Goal: Task Accomplishment & Management: Use online tool/utility

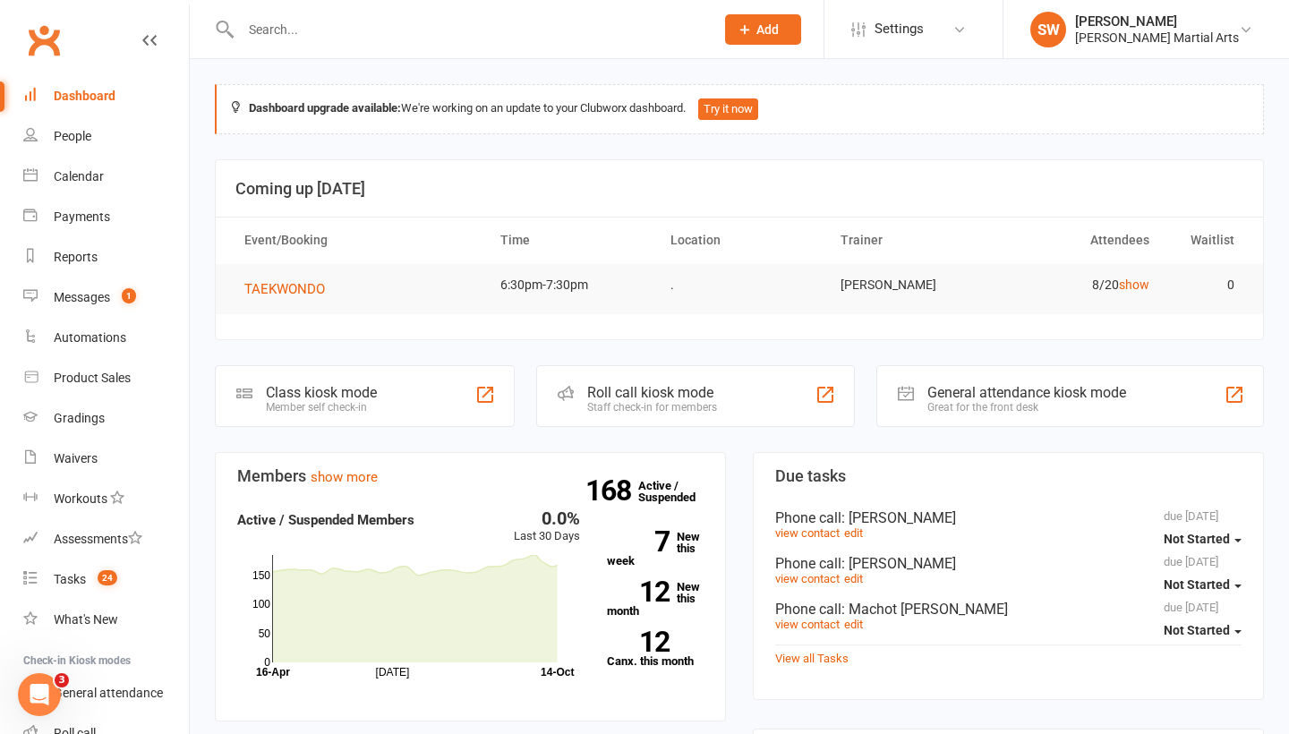
click at [89, 179] on div "Calendar" at bounding box center [79, 176] width 50 height 14
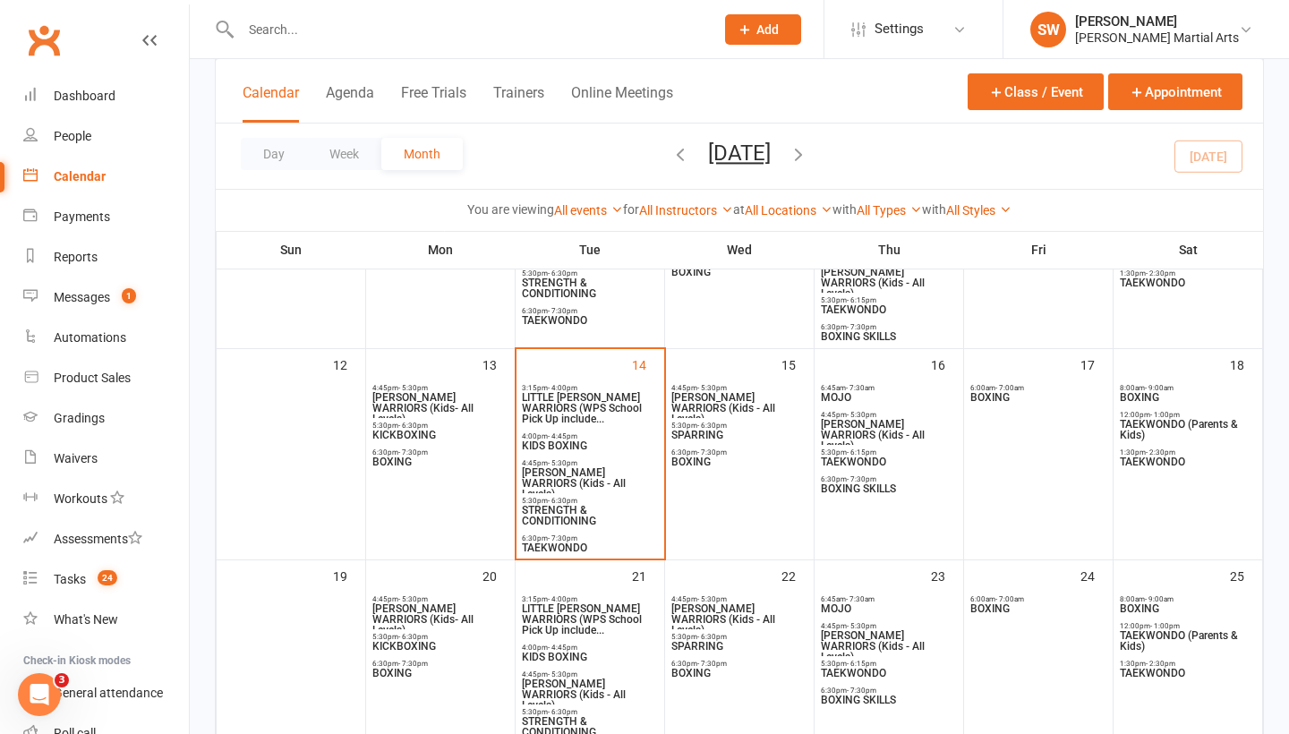
scroll to position [399, 0]
click at [567, 548] on span "TAEKWONDO" at bounding box center [590, 547] width 138 height 11
click at [567, 547] on span "TAEKWONDO" at bounding box center [590, 547] width 138 height 11
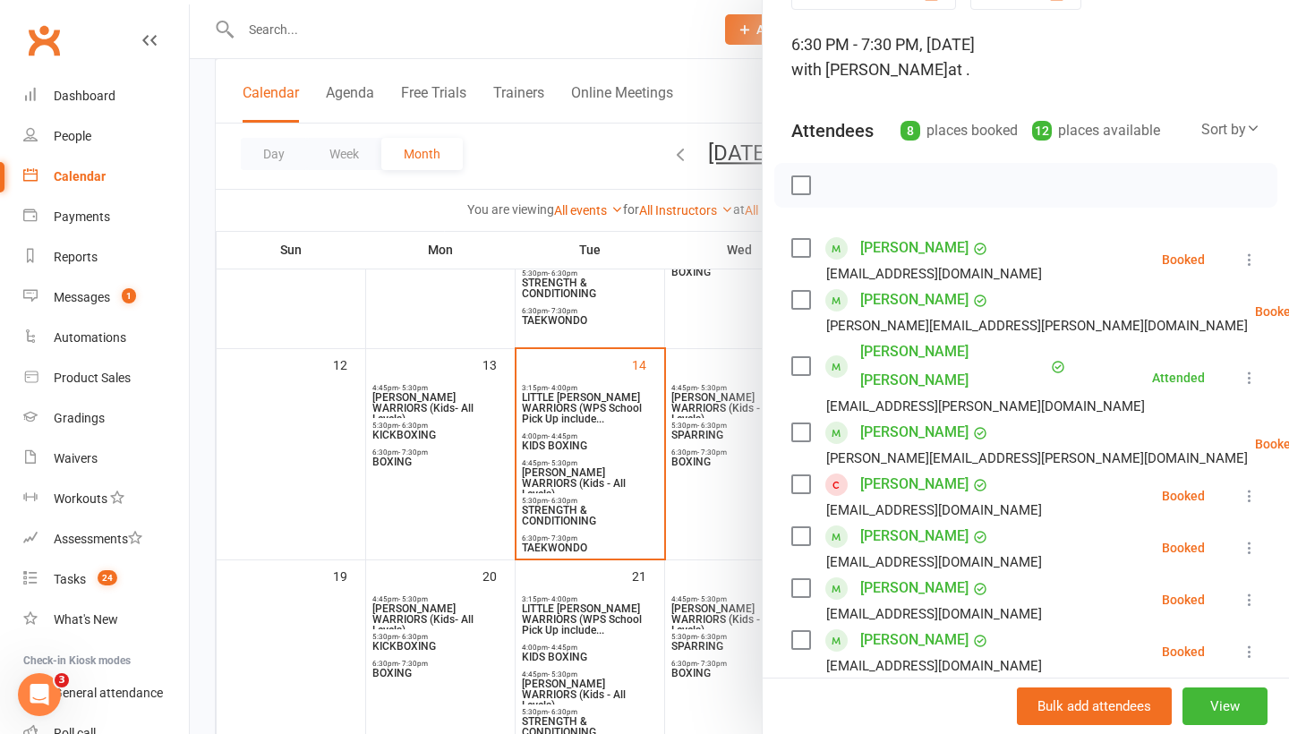
scroll to position [212, 0]
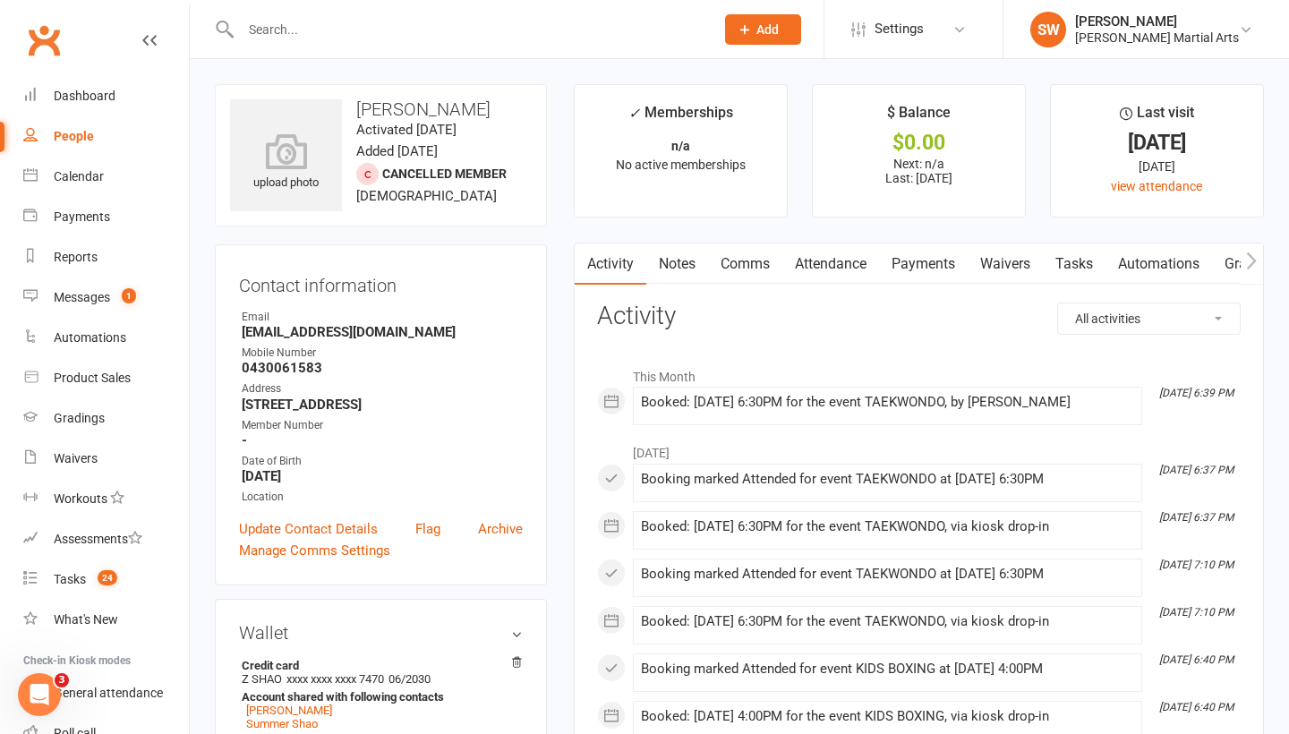
click at [930, 260] on link "Payments" at bounding box center [923, 263] width 89 height 41
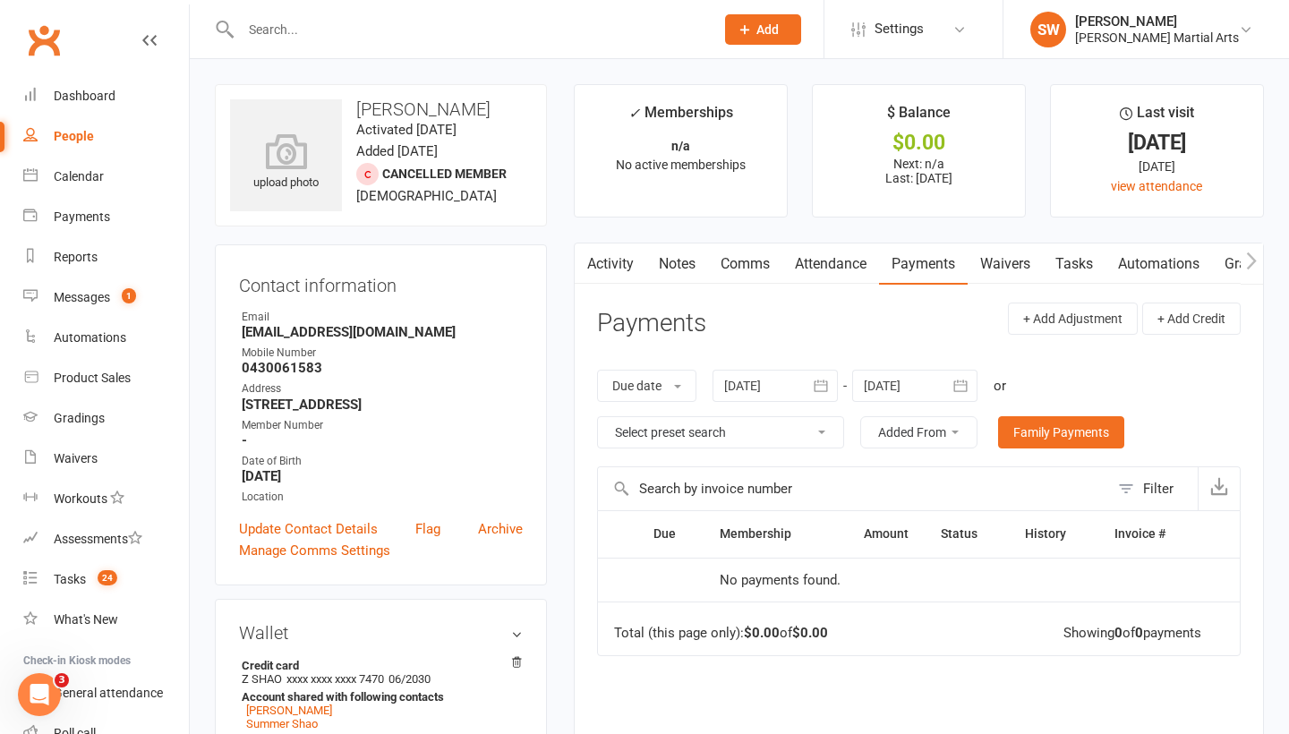
click at [618, 254] on link "Activity" at bounding box center [611, 263] width 72 height 41
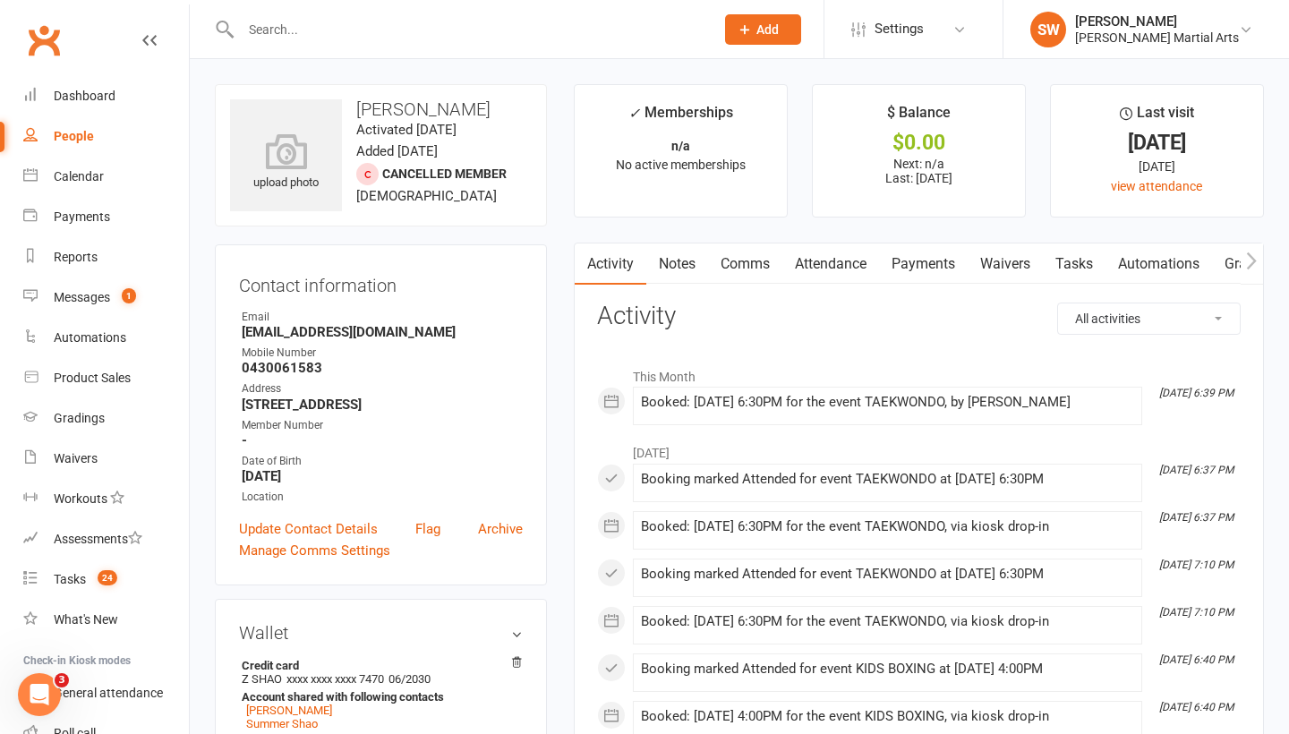
click at [929, 256] on link "Payments" at bounding box center [923, 263] width 89 height 41
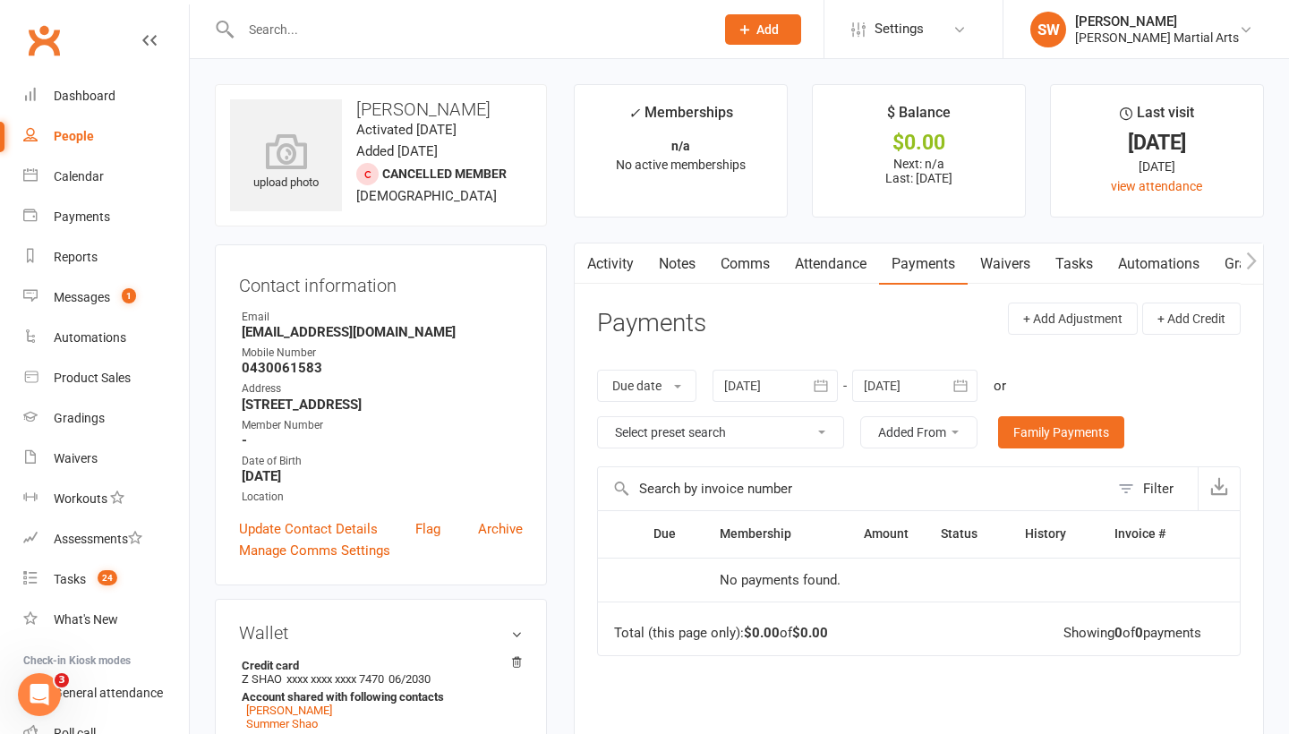
click at [772, 381] on div at bounding box center [774, 386] width 125 height 32
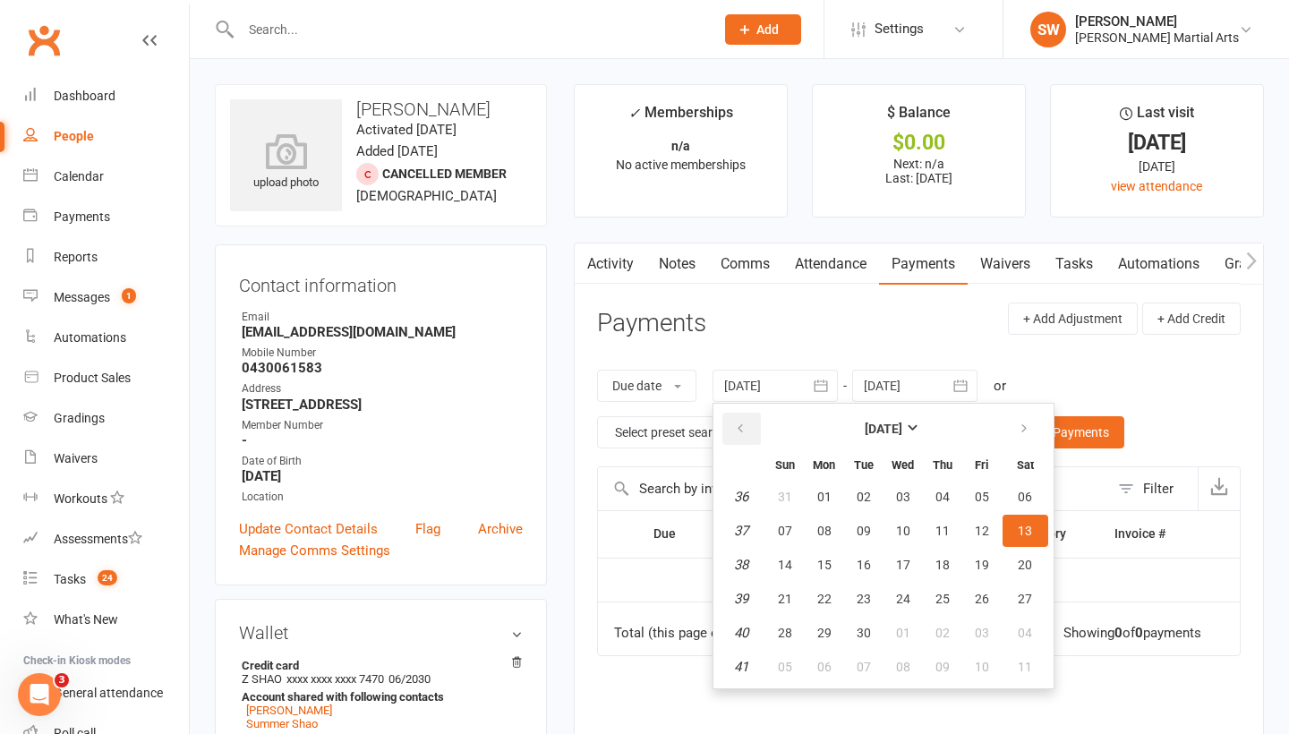
click at [757, 422] on button "button" at bounding box center [741, 429] width 38 height 32
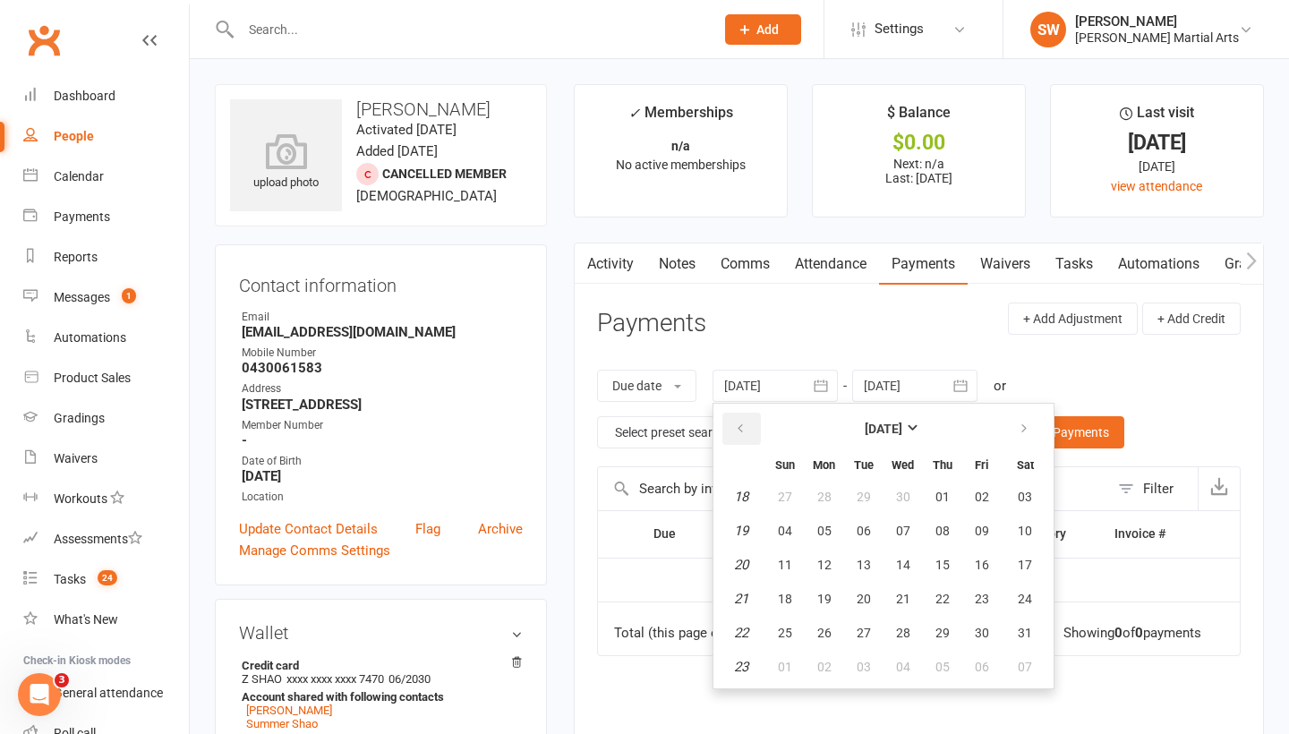
click at [757, 422] on button "button" at bounding box center [741, 429] width 38 height 32
drag, startPoint x: 757, startPoint y: 422, endPoint x: 789, endPoint y: 505, distance: 89.3
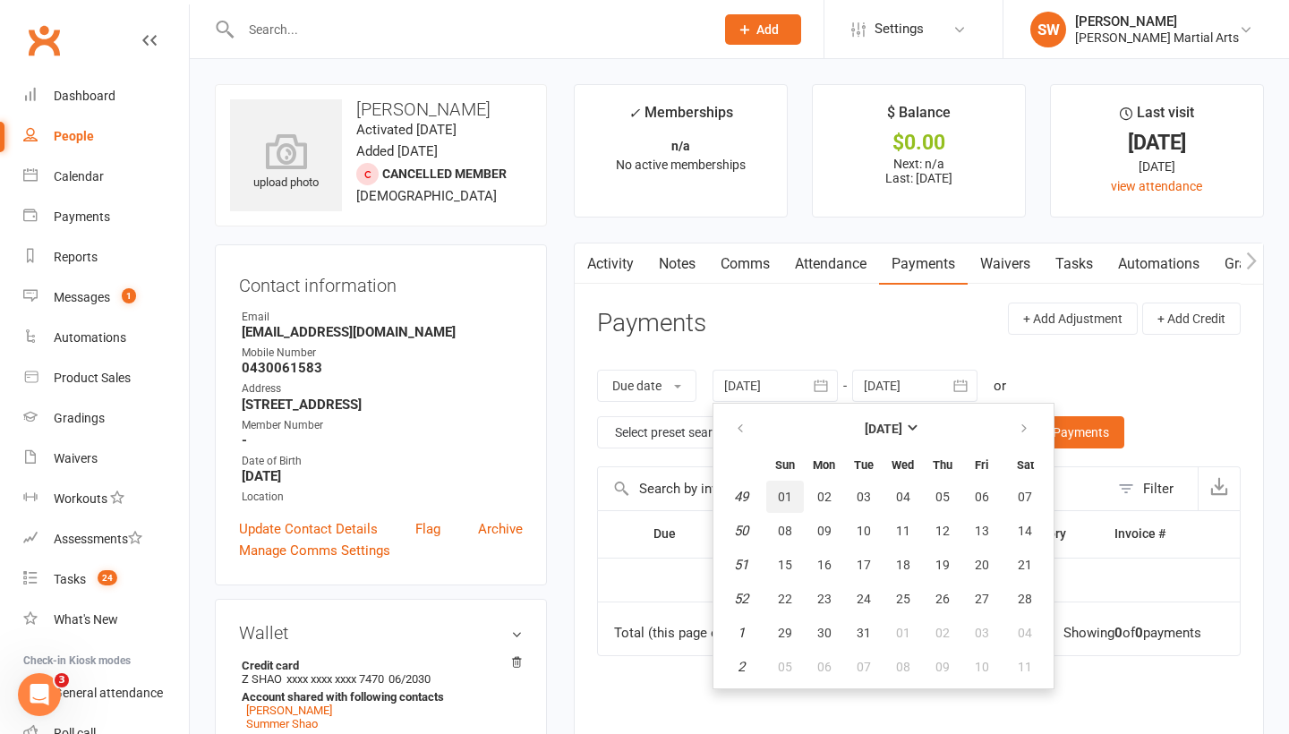
click at [789, 505] on table "December 2024 Sun Mon Tue Wed Thu Fri Sat 49 01 02 03 04 05 06 07 50 08 09 10 1…" at bounding box center [883, 545] width 333 height 277
click at [807, 567] on table "December 2024 Sun Mon Tue Wed Thu Fri Sat 49 01 02 03 04 05 06 07 50 08 09 10 1…" at bounding box center [883, 545] width 333 height 277
click at [772, 565] on button "15" at bounding box center [785, 565] width 38 height 32
type input "15 Dec 2024"
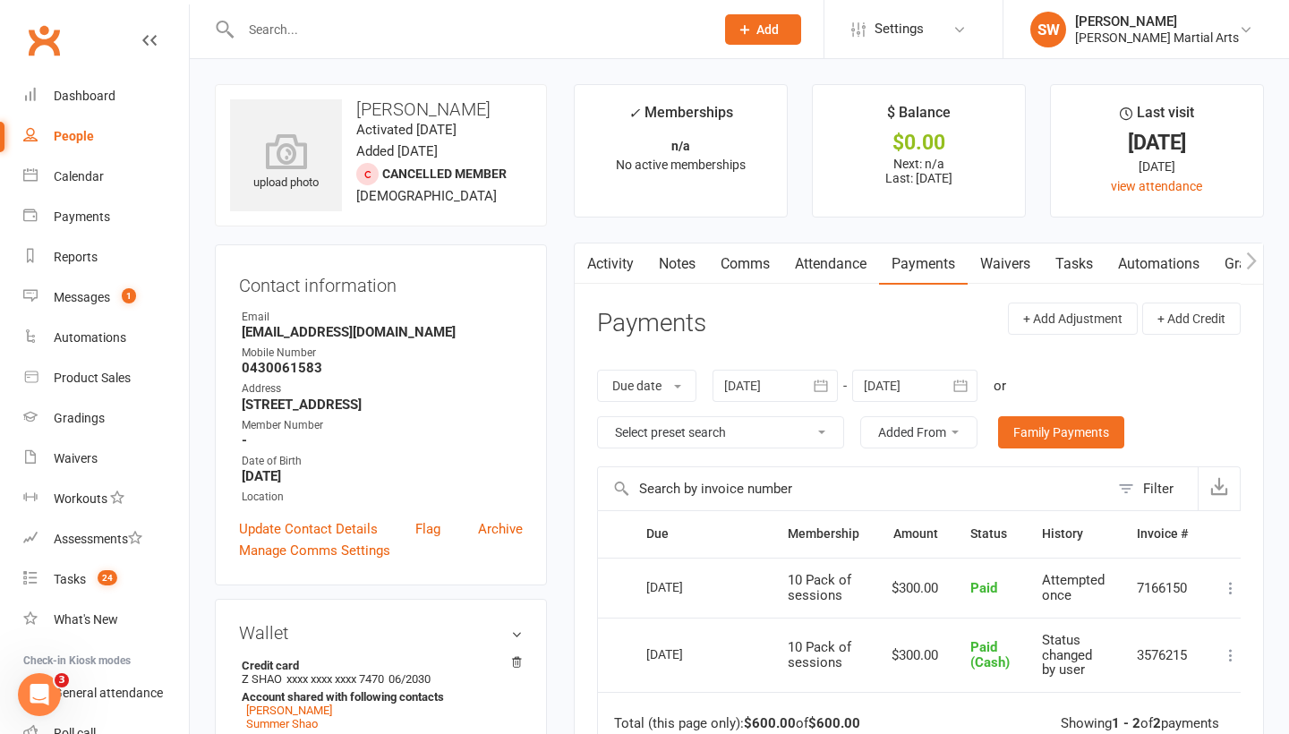
click at [737, 269] on link "Comms" at bounding box center [745, 263] width 74 height 41
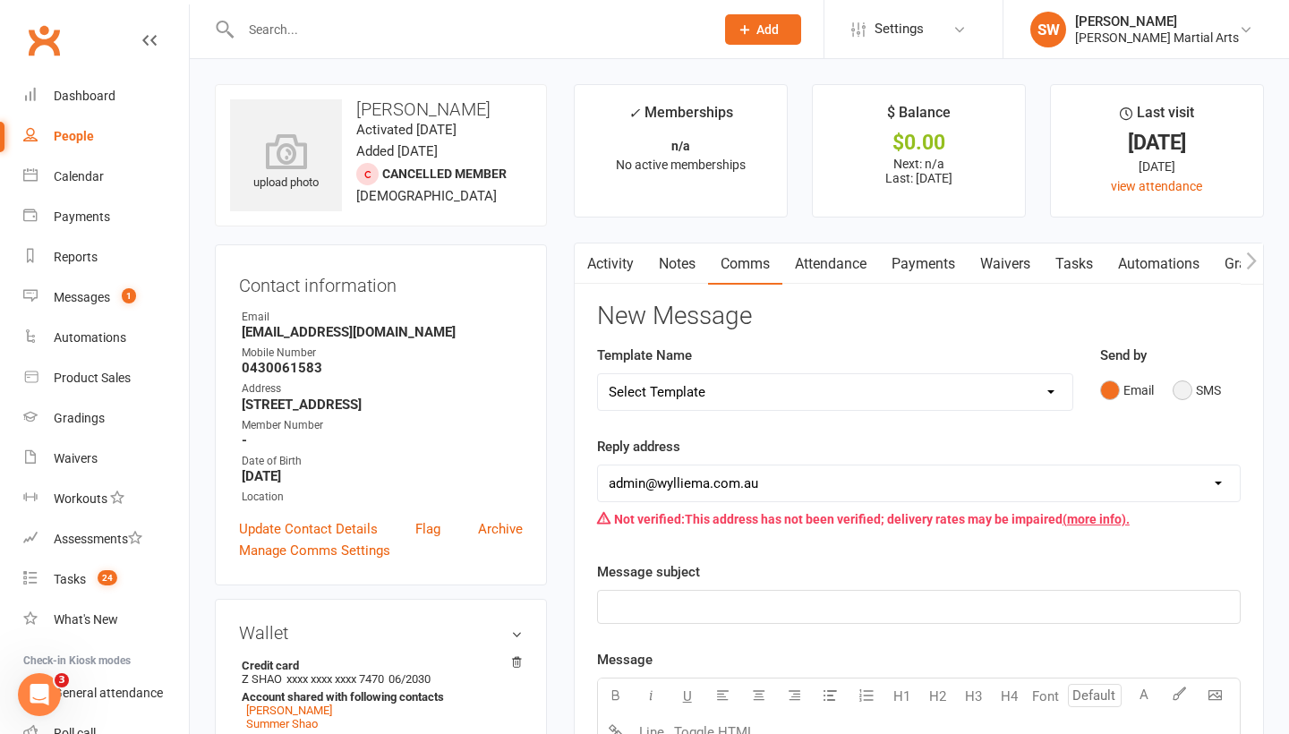
click at [1191, 397] on button "SMS" at bounding box center [1197, 390] width 48 height 34
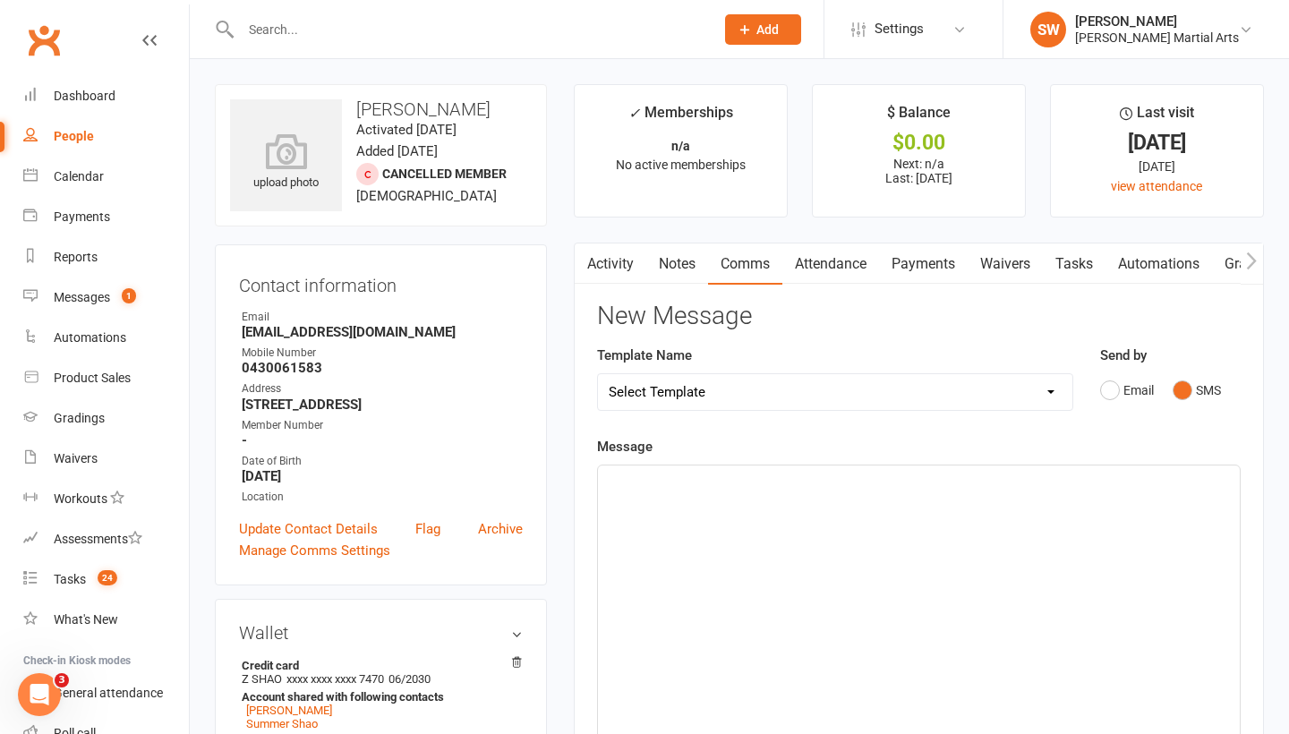
click at [832, 507] on div "﻿" at bounding box center [919, 599] width 642 height 269
click at [680, 517] on div "﻿" at bounding box center [919, 599] width 642 height 269
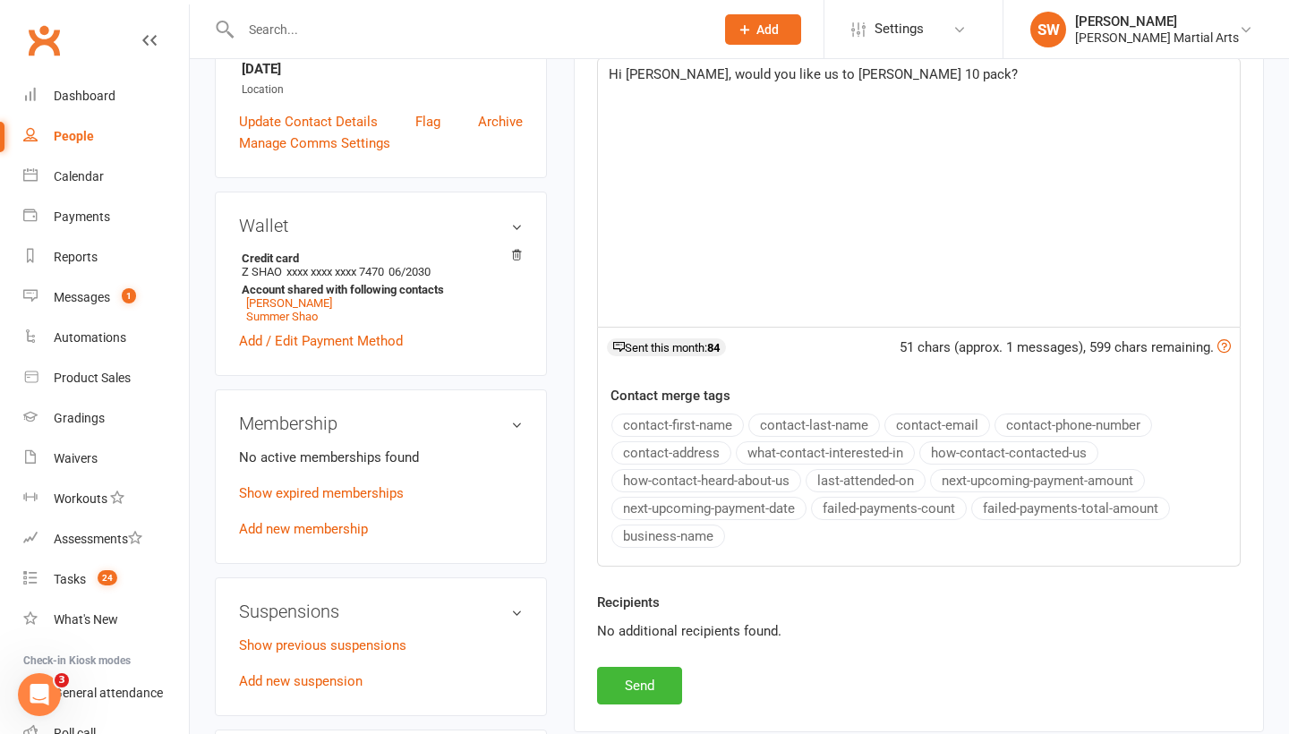
scroll to position [408, 0]
click at [306, 490] on link "Show expired memberships" at bounding box center [321, 492] width 165 height 16
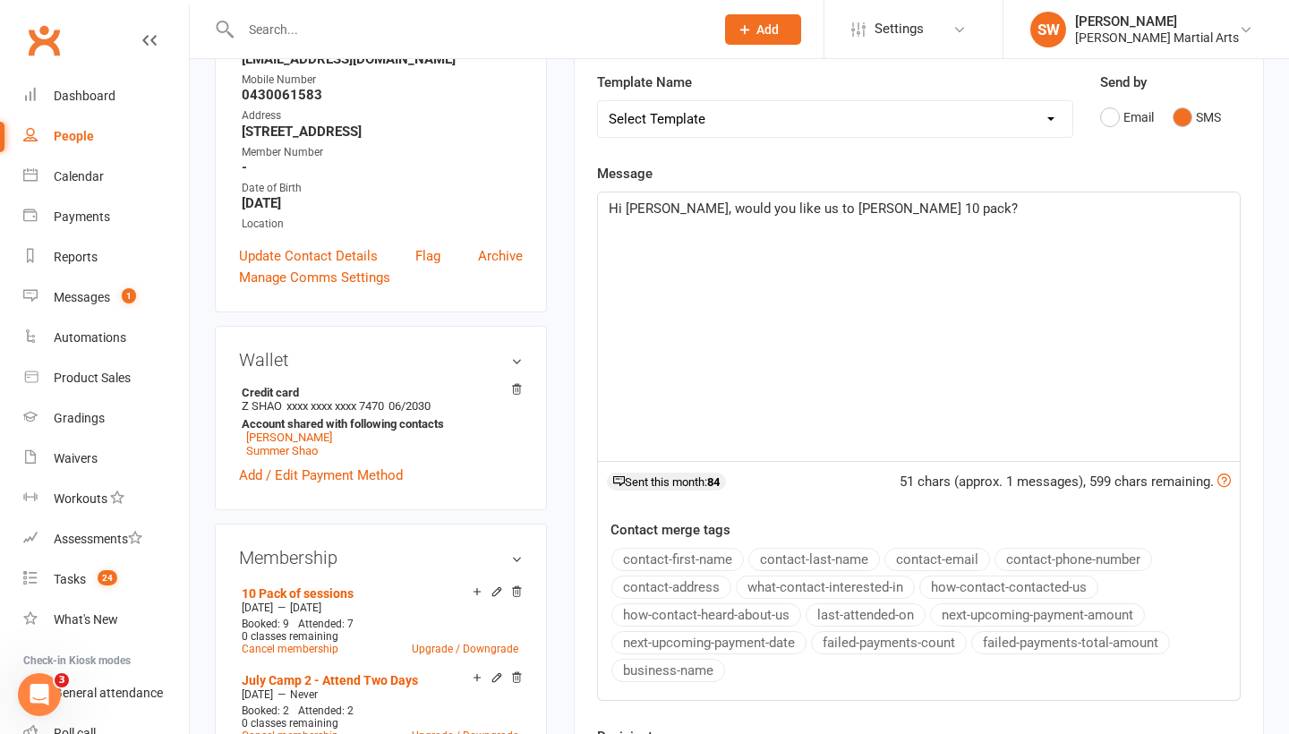
scroll to position [272, 0]
click at [515, 559] on h3 "Membership" at bounding box center [381, 559] width 284 height 20
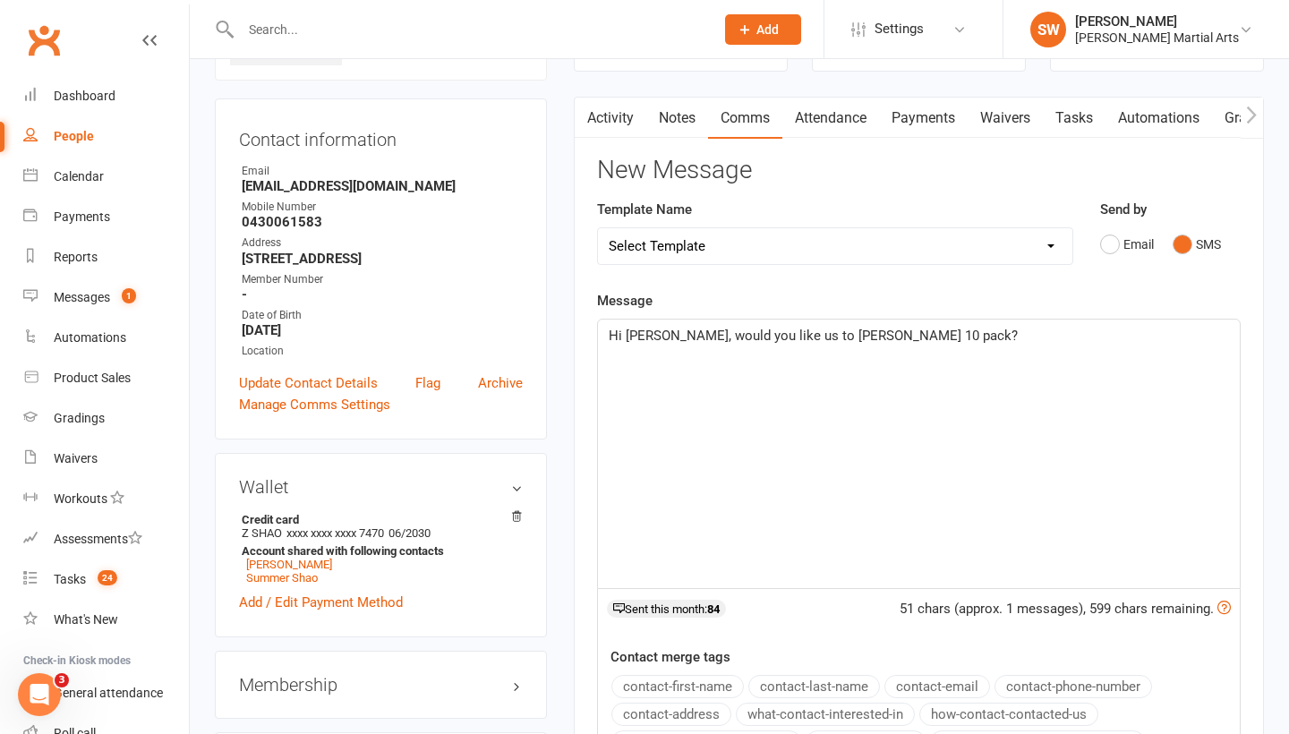
scroll to position [99, 0]
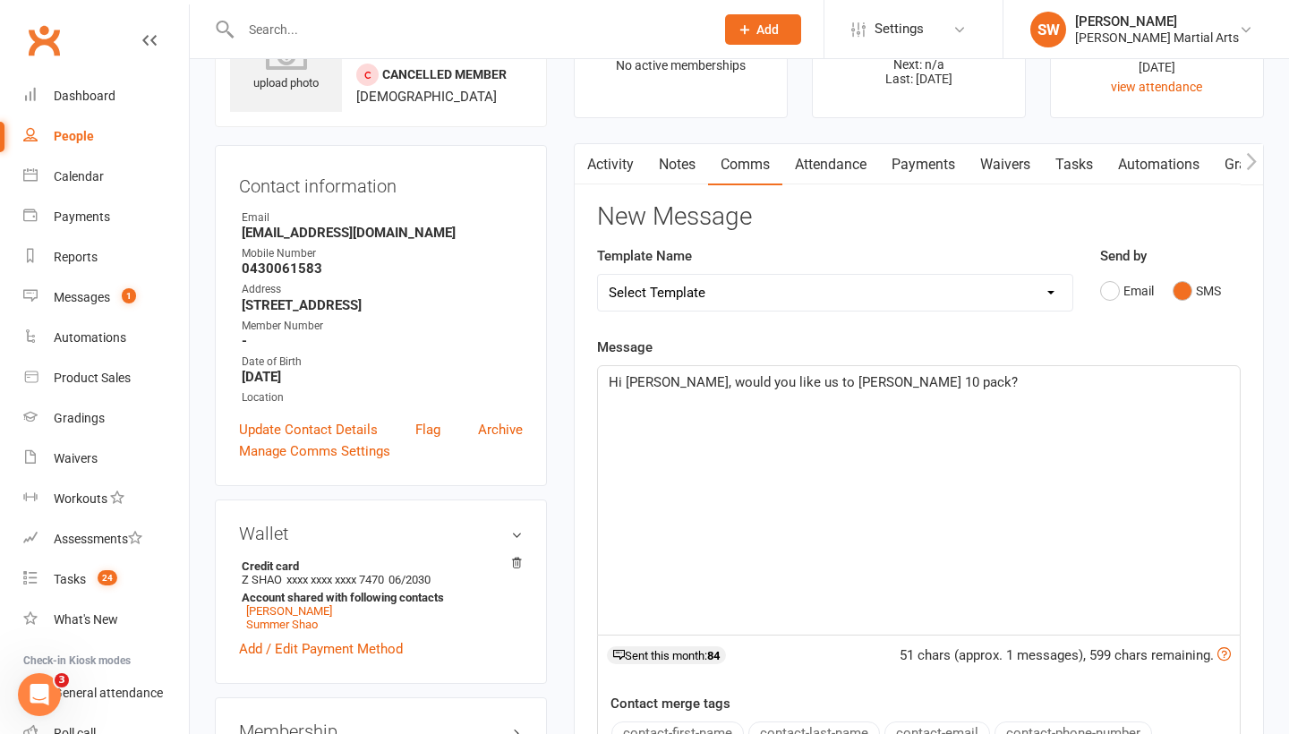
click at [997, 380] on p "Hi Ren, would you like us to renew Nolan's 10 pack?" at bounding box center [919, 381] width 620 height 21
click at [915, 376] on span "Hi Ren, would you like us to renew Nolan's 10 pack? Thanks, Ben, Wyllie Martial…" at bounding box center [895, 393] width 572 height 38
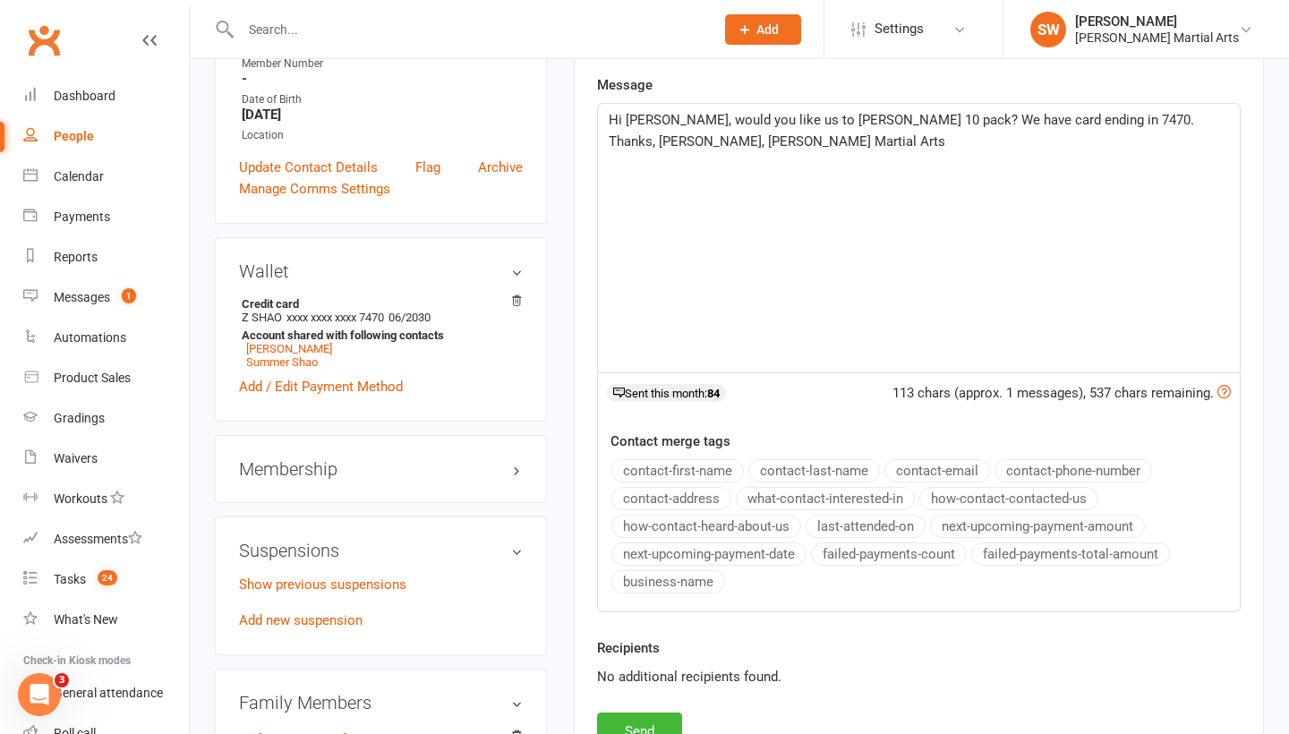
scroll to position [433, 0]
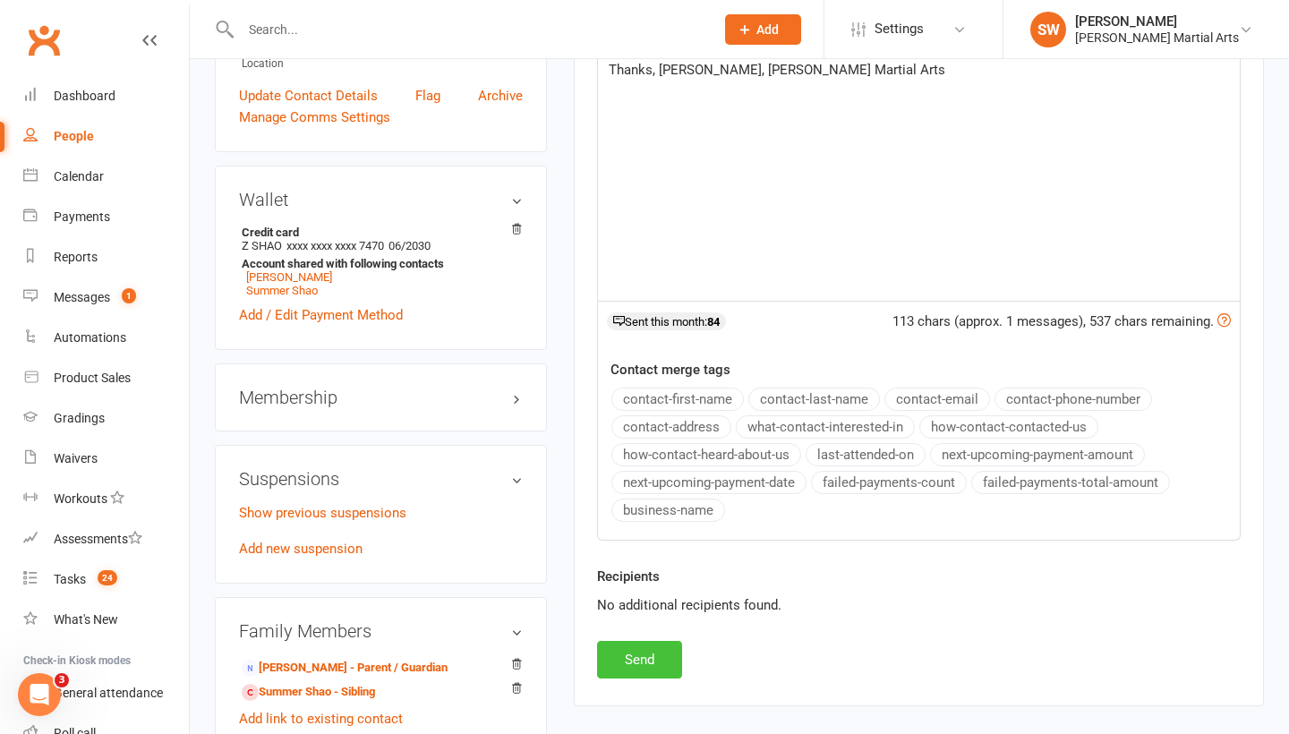
click at [639, 657] on button "Send" at bounding box center [639, 660] width 85 height 38
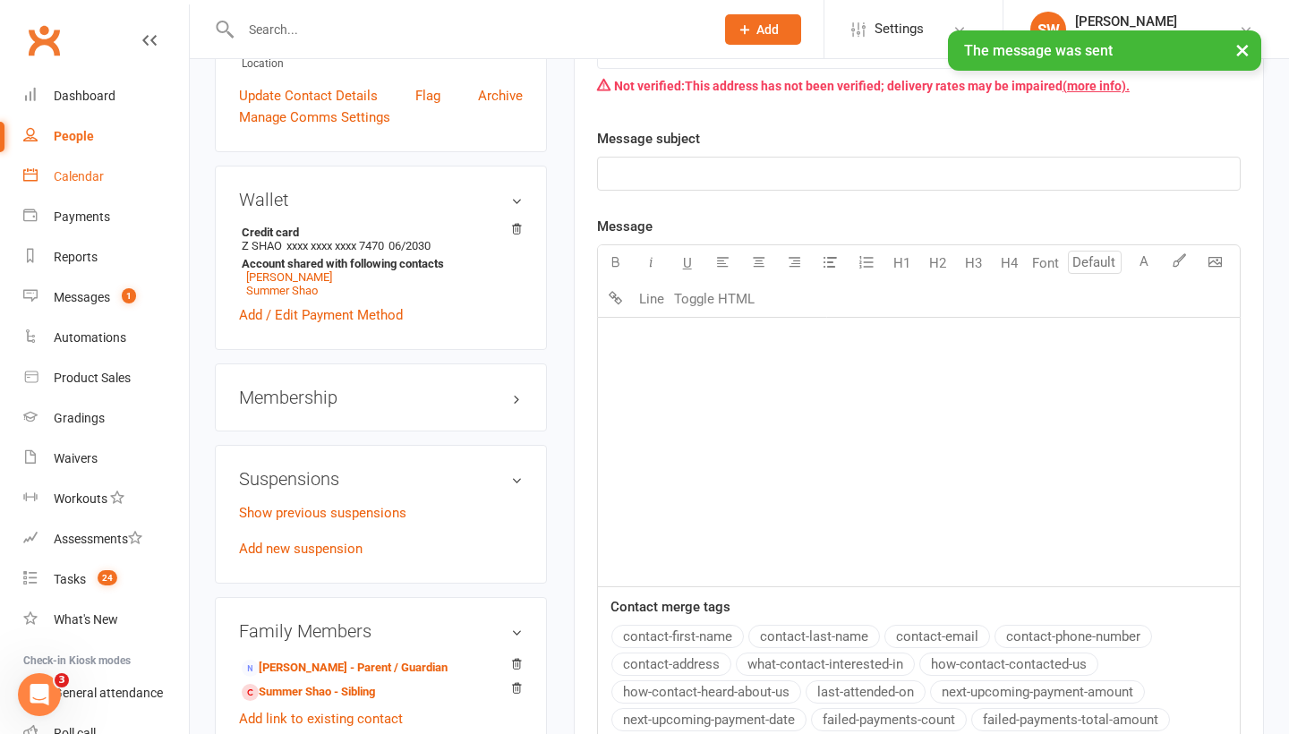
click at [82, 175] on div "Calendar" at bounding box center [79, 176] width 50 height 14
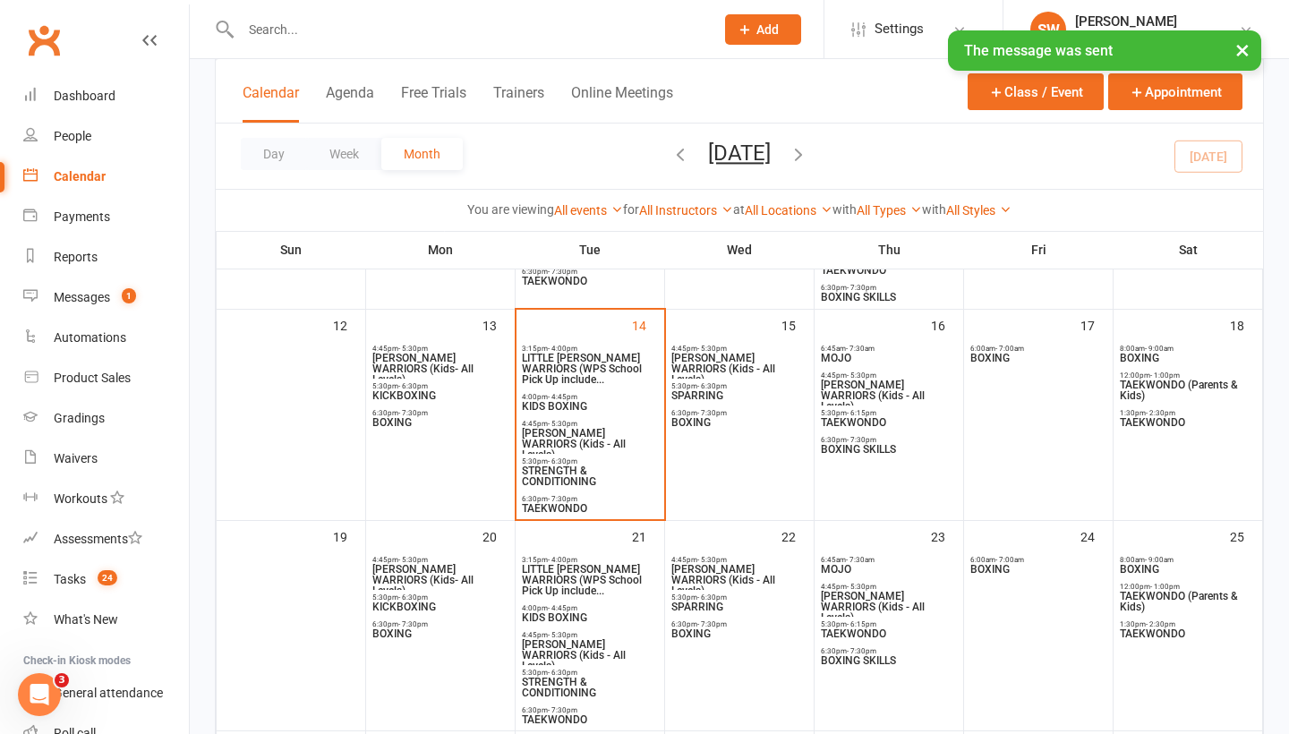
scroll to position [443, 0]
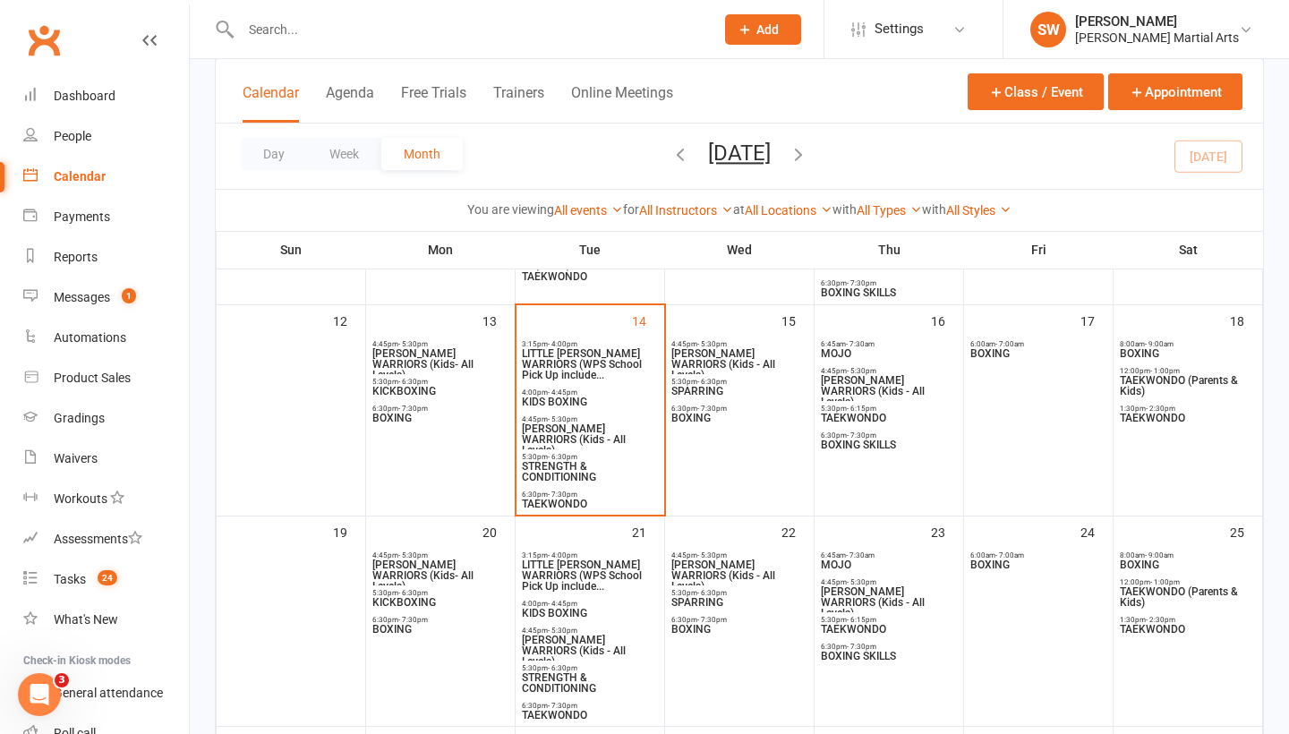
click at [550, 504] on span "TAEKWONDO" at bounding box center [590, 504] width 138 height 11
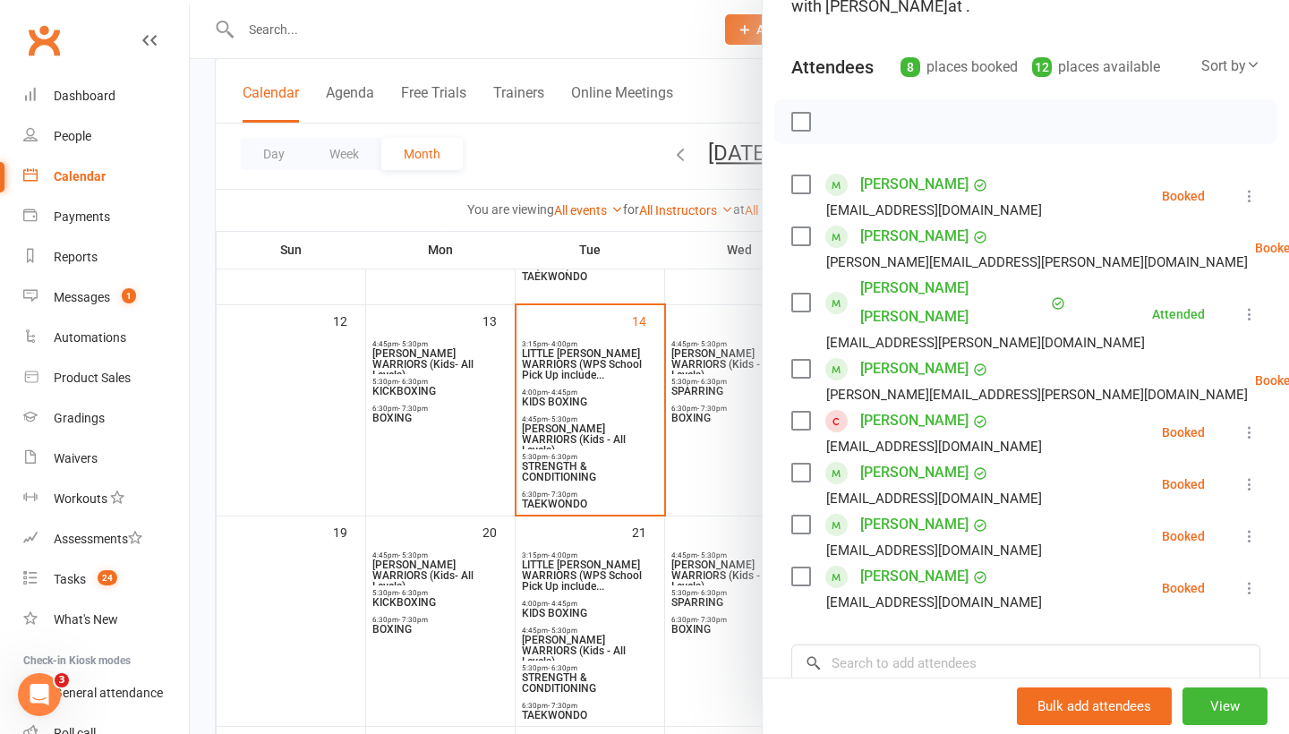
scroll to position [160, 0]
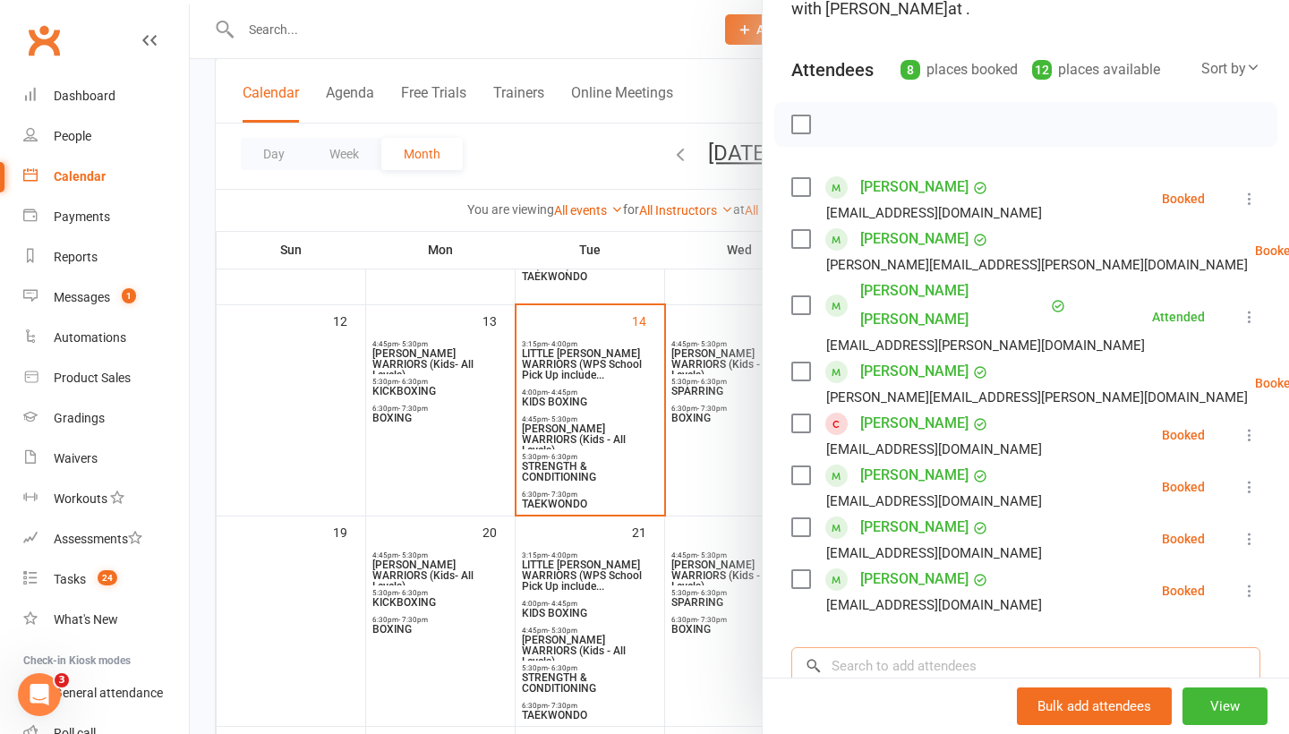
click at [925, 647] on input "search" at bounding box center [1025, 666] width 469 height 38
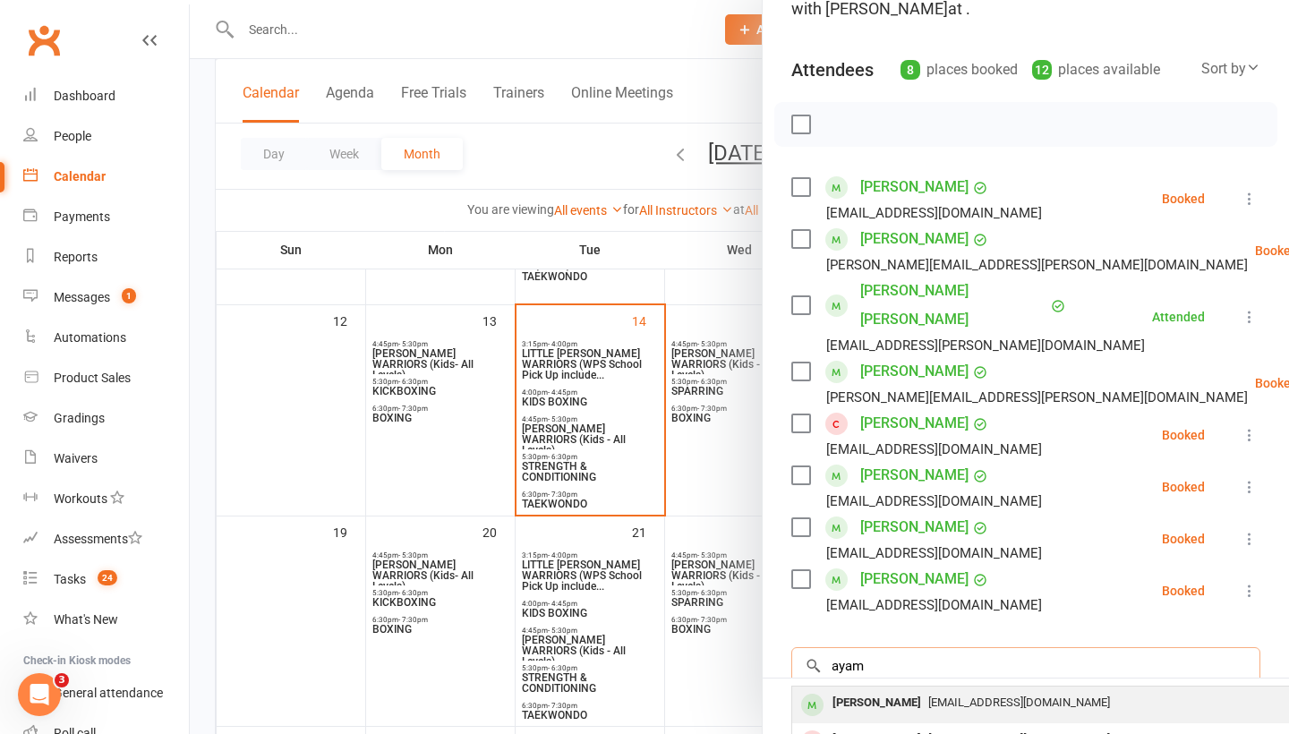
type input "ayam"
click at [873, 690] on div "[PERSON_NAME]" at bounding box center [876, 703] width 103 height 26
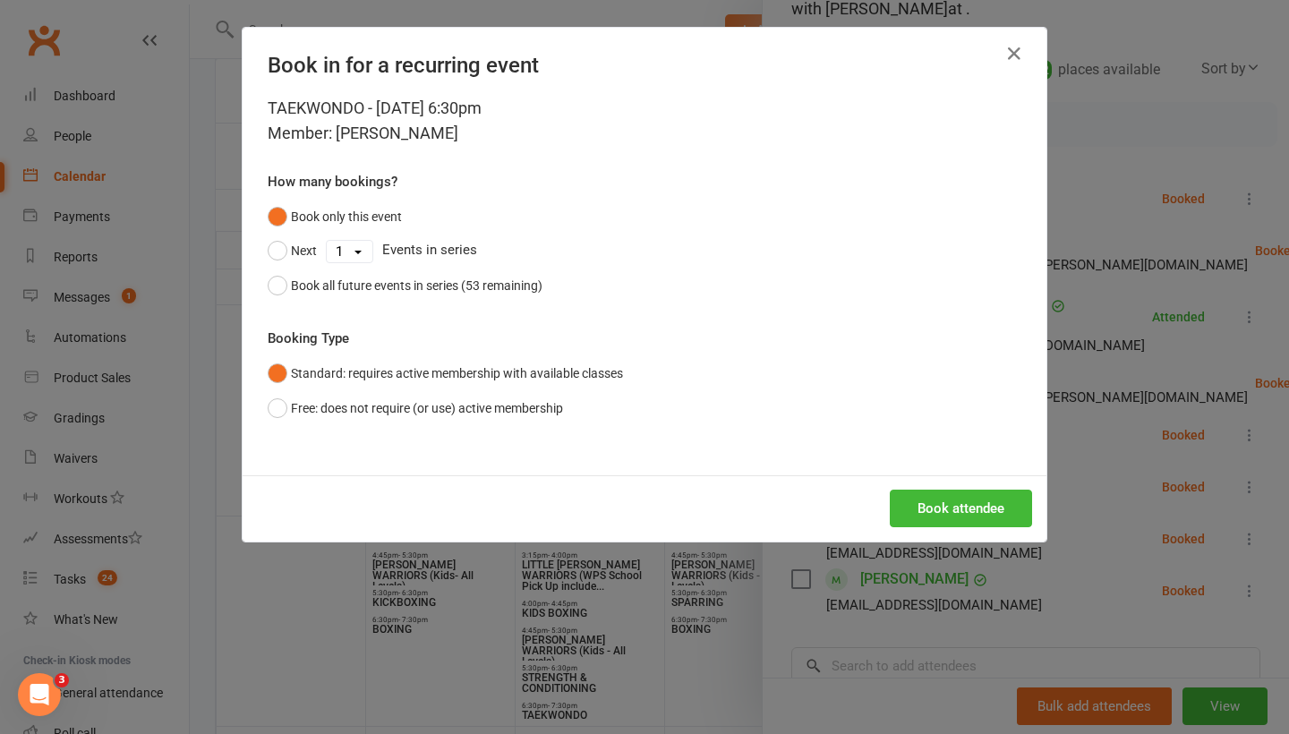
click at [965, 479] on div "Book attendee" at bounding box center [645, 508] width 804 height 66
click at [968, 498] on button "Book attendee" at bounding box center [961, 509] width 142 height 38
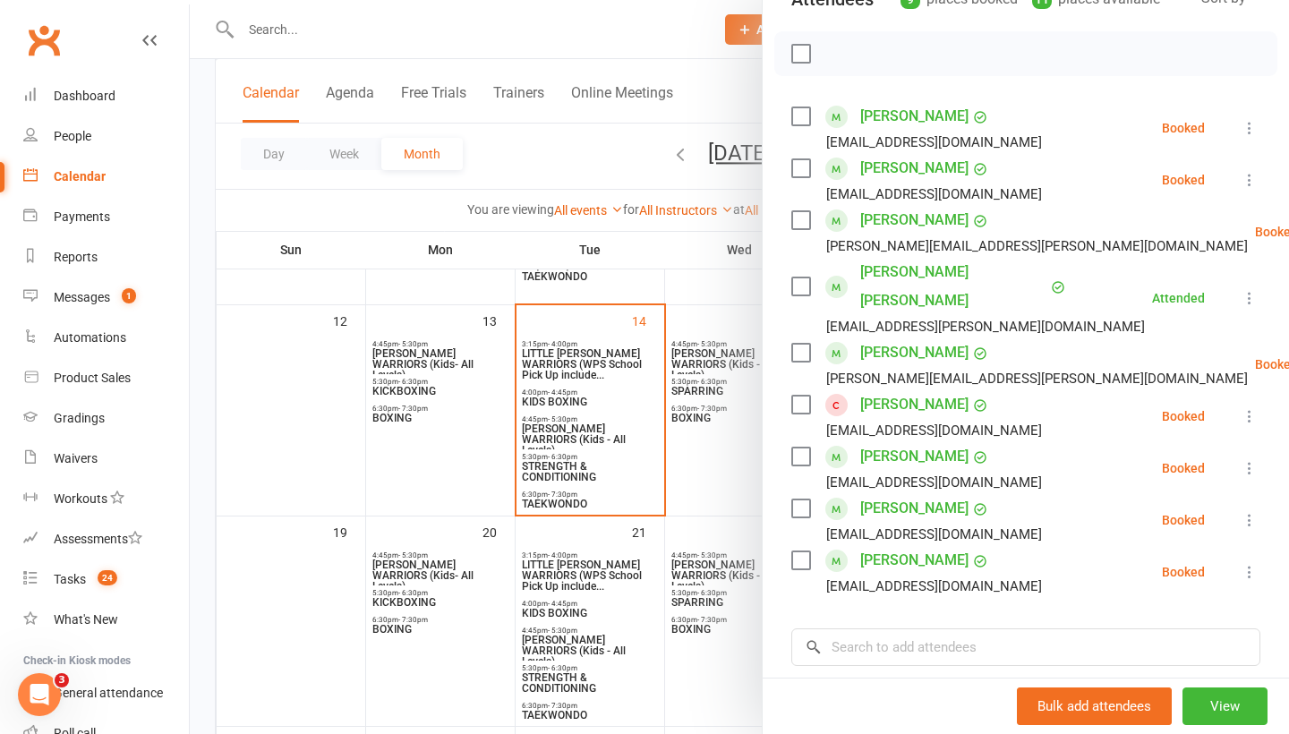
scroll to position [257, 0]
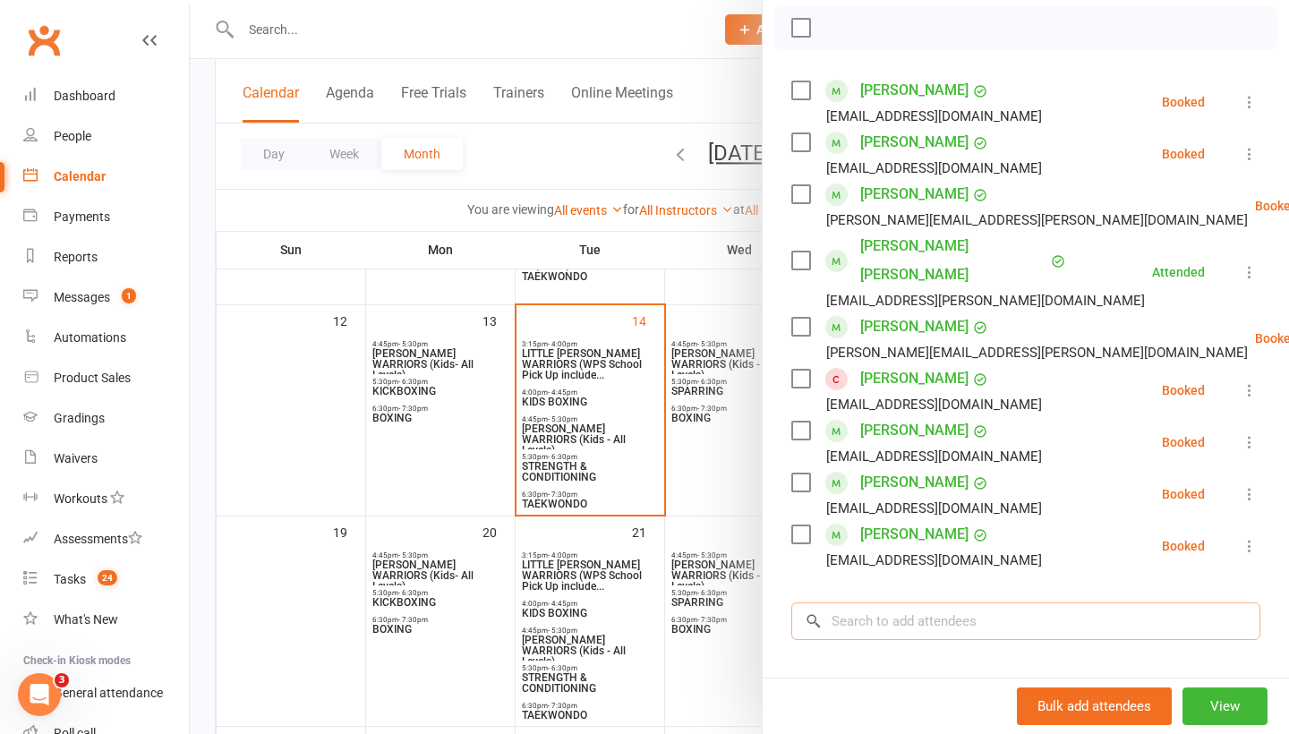
click at [1004, 602] on input "search" at bounding box center [1025, 621] width 469 height 38
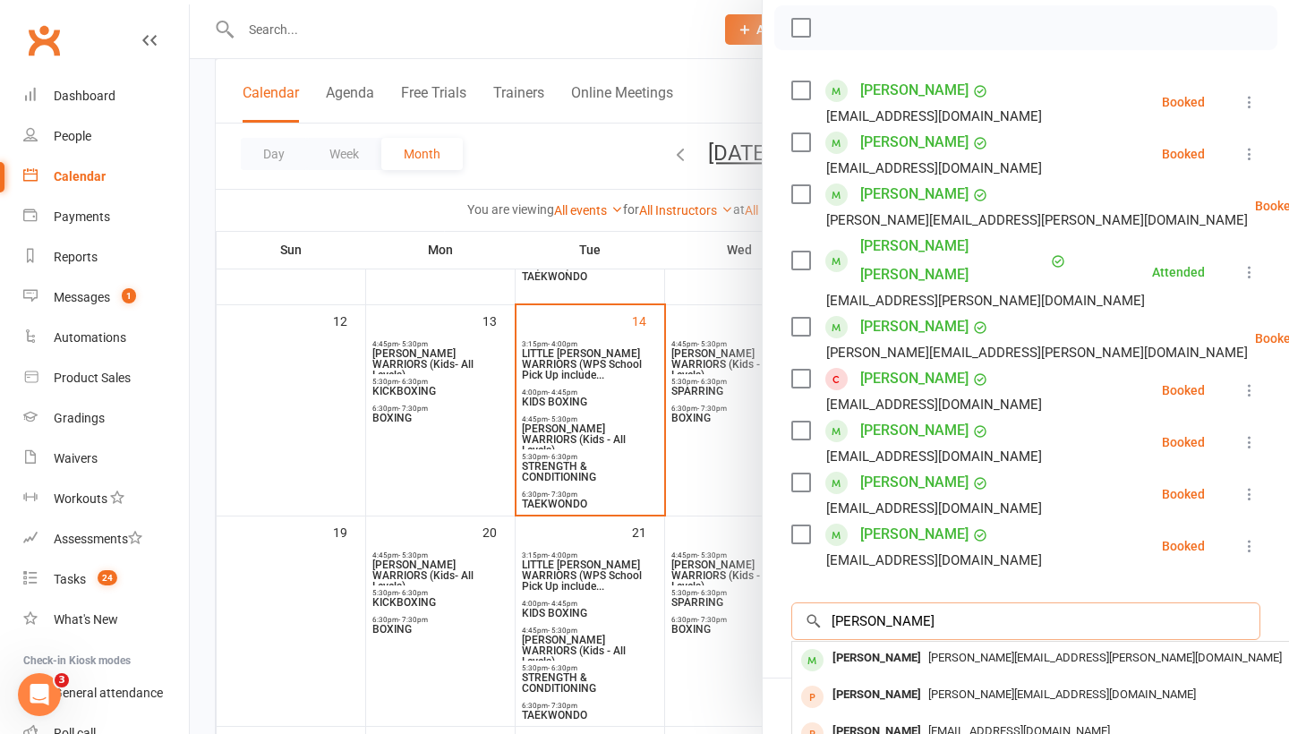
type input "Julie"
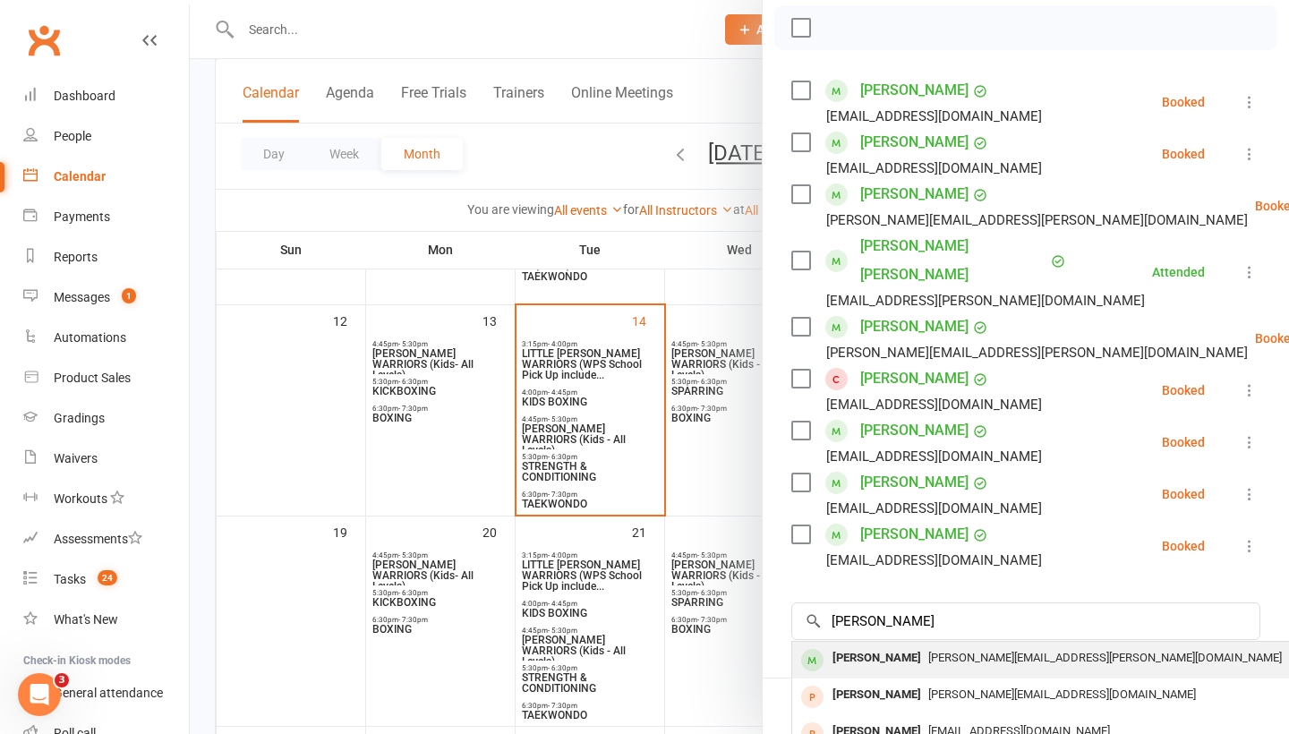
drag, startPoint x: 1004, startPoint y: 584, endPoint x: 972, endPoint y: 635, distance: 61.1
click at [972, 651] on span "[PERSON_NAME][EMAIL_ADDRESS][PERSON_NAME][DOMAIN_NAME]" at bounding box center [1105, 657] width 354 height 13
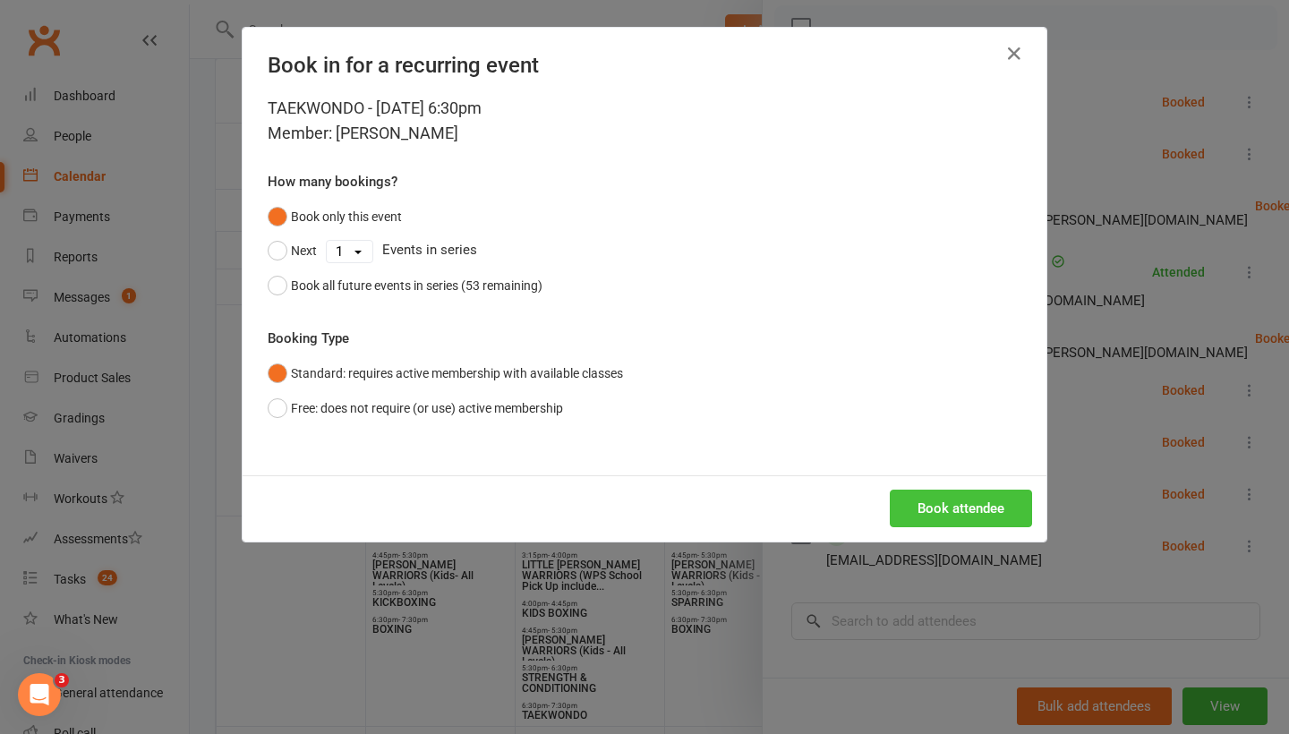
click at [972, 500] on button "Book attendee" at bounding box center [961, 509] width 142 height 38
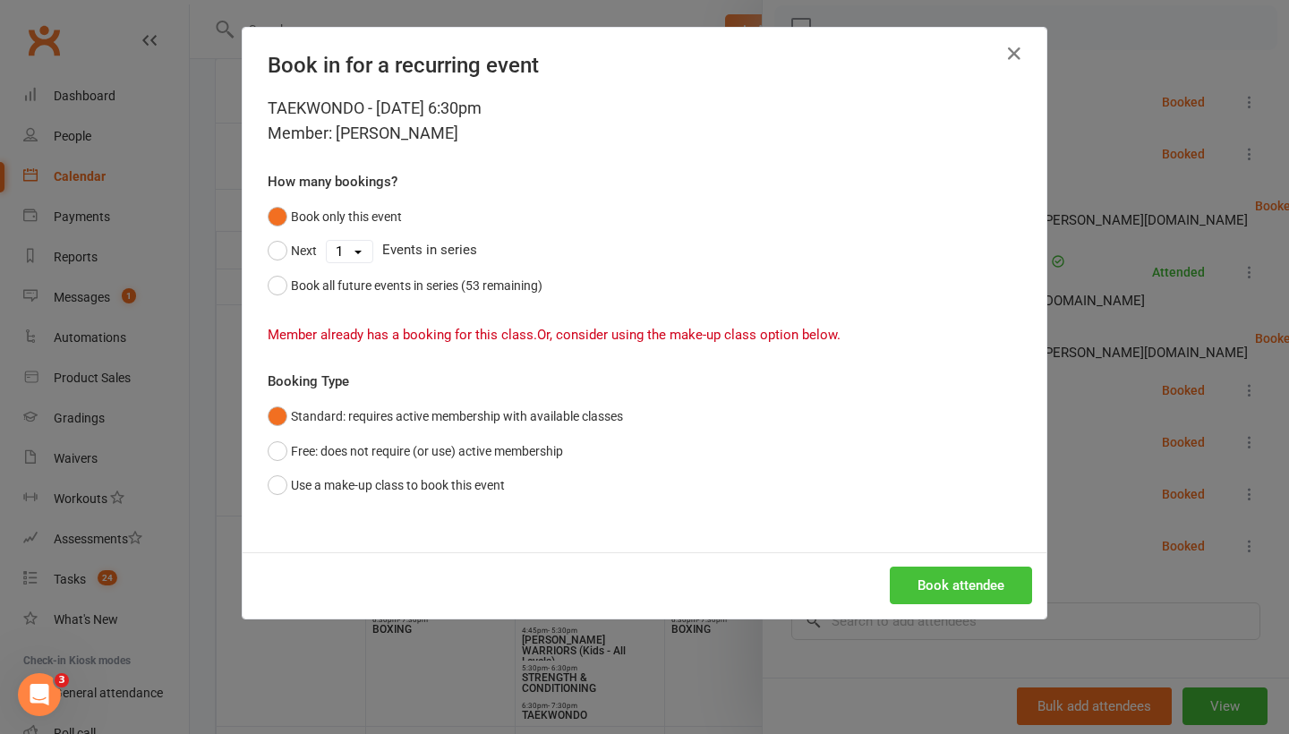
click at [940, 601] on button "Book attendee" at bounding box center [961, 586] width 142 height 38
click at [962, 591] on button "Book attendee" at bounding box center [961, 586] width 142 height 38
click at [1015, 64] on icon "button" at bounding box center [1013, 53] width 21 height 21
